Goal: Transaction & Acquisition: Subscribe to service/newsletter

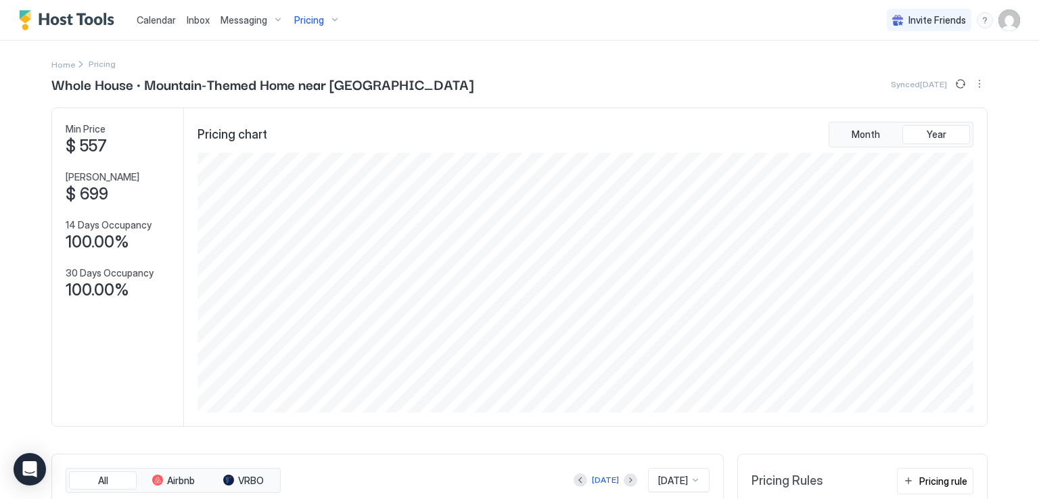
scroll to position [260, 779]
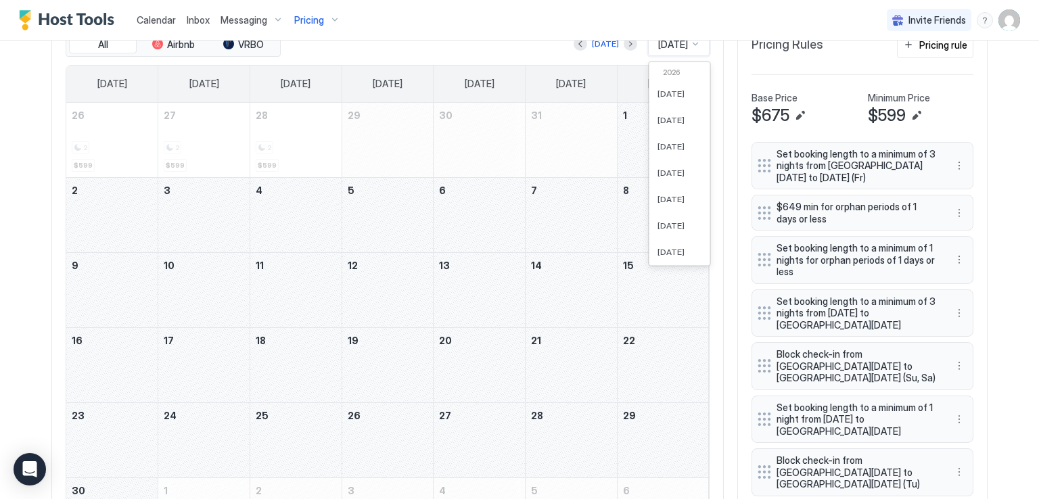
click at [683, 44] on span "[DATE]" at bounding box center [673, 45] width 30 height 12
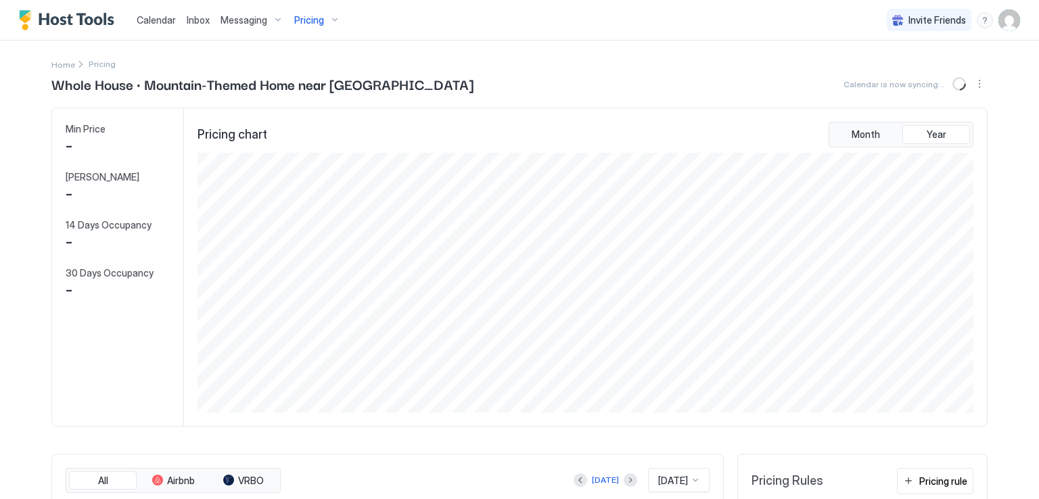
scroll to position [260, 779]
click at [321, 24] on div "Pricing" at bounding box center [317, 20] width 57 height 23
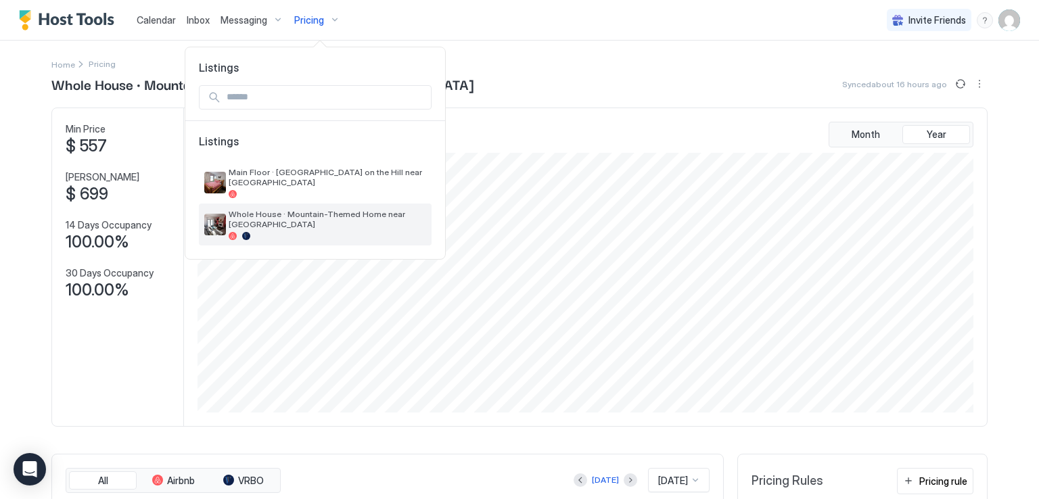
click at [261, 220] on span "Whole House · Mountain-Themed Home near [GEOGRAPHIC_DATA]" at bounding box center [328, 219] width 198 height 20
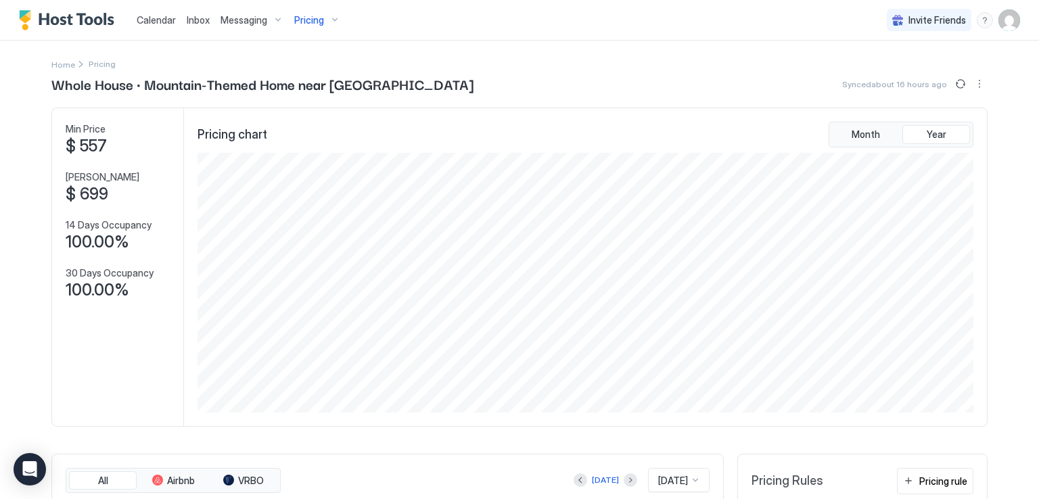
click at [319, 27] on div "Pricing" at bounding box center [317, 20] width 57 height 23
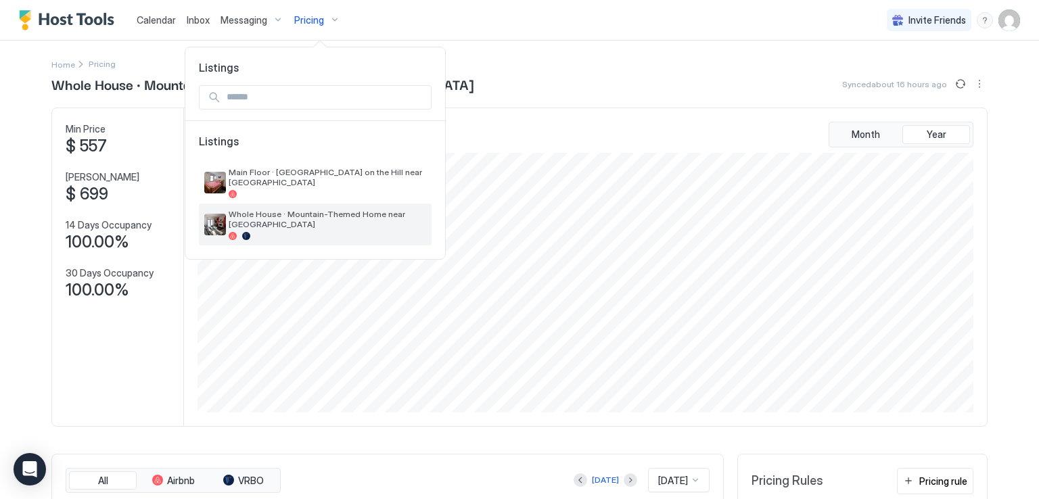
click at [290, 214] on span "Whole House · Mountain-Themed Home near [GEOGRAPHIC_DATA]" at bounding box center [328, 219] width 198 height 20
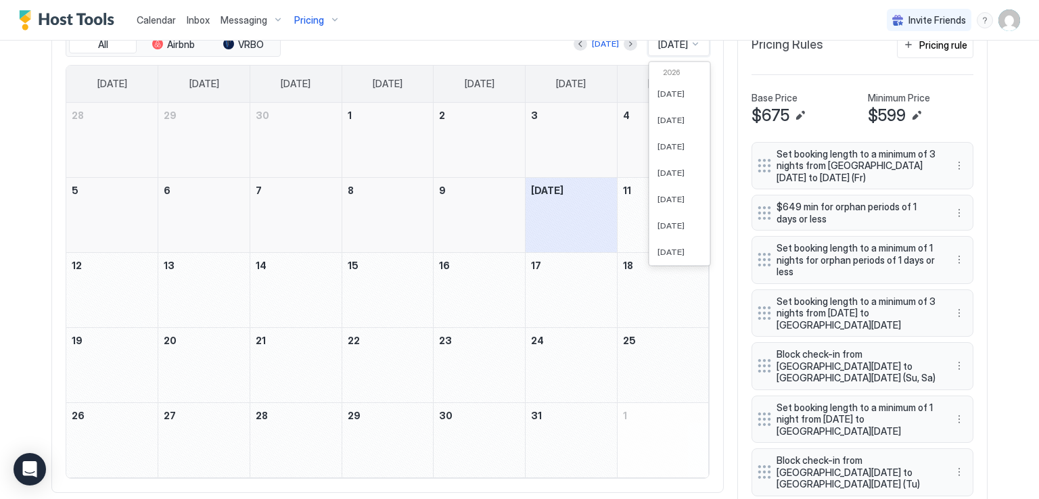
scroll to position [375, 0]
click at [686, 50] on div "[DATE]" at bounding box center [679, 44] width 62 height 24
click at [676, 201] on span "[DATE]" at bounding box center [671, 206] width 27 height 10
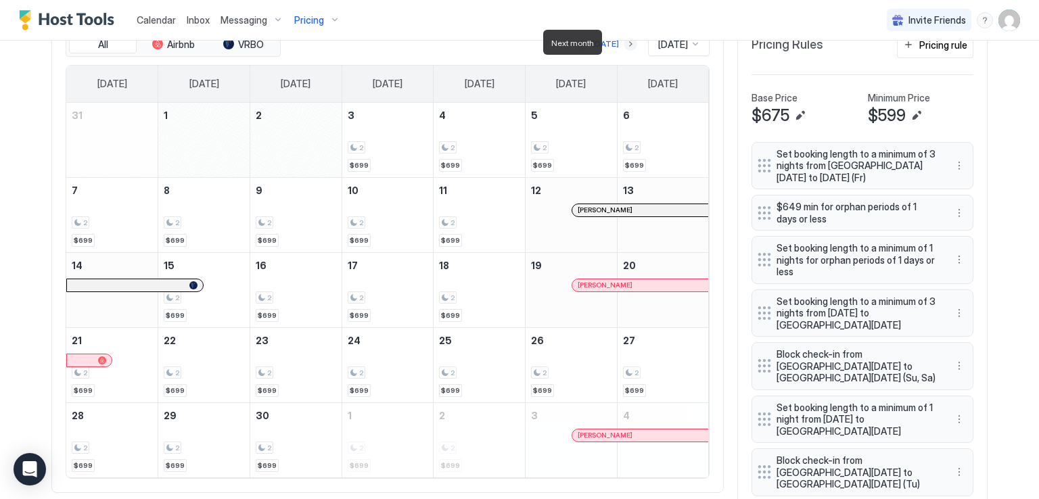
click at [624, 43] on button "Next month" at bounding box center [631, 44] width 14 height 14
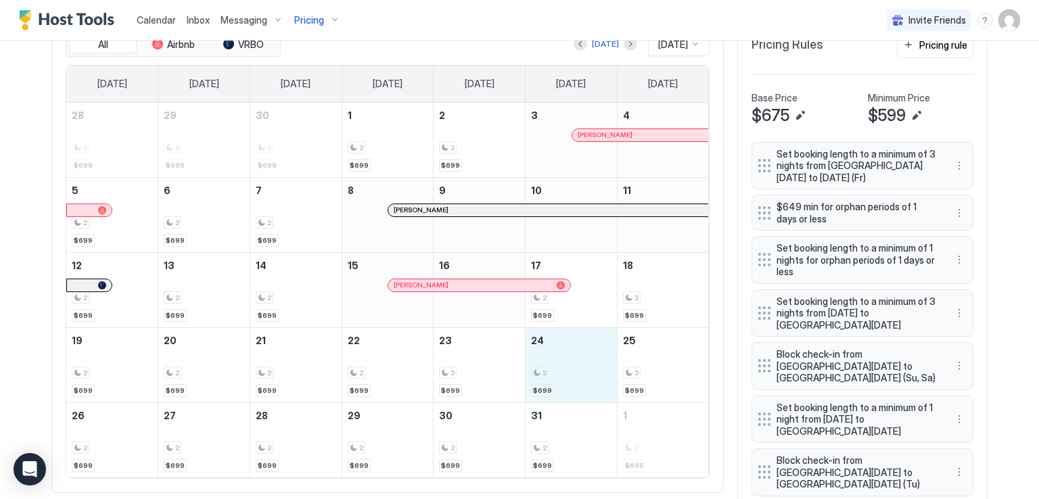
click at [558, 350] on div "2 $699" at bounding box center [571, 366] width 81 height 64
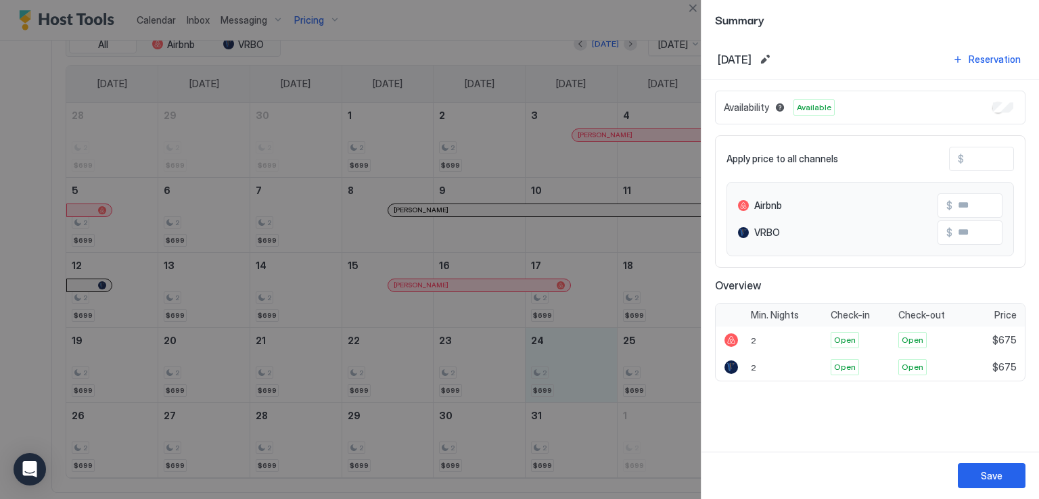
type input "***"
